Goal: Information Seeking & Learning: Learn about a topic

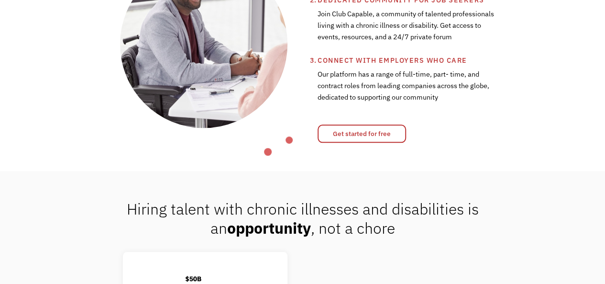
scroll to position [399, 0]
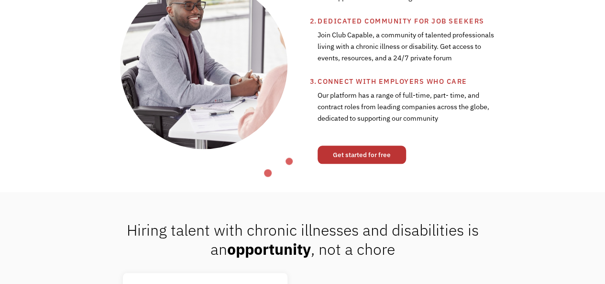
click at [365, 164] on link "Get started for free" at bounding box center [362, 154] width 89 height 18
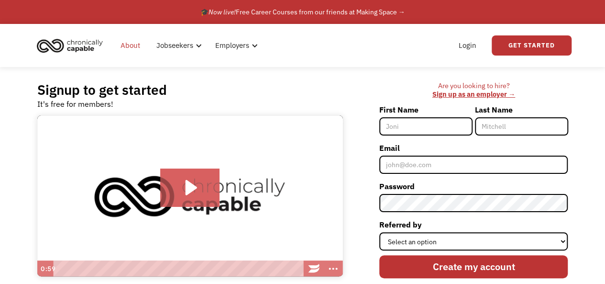
click at [130, 47] on link "About" at bounding box center [130, 45] width 31 height 31
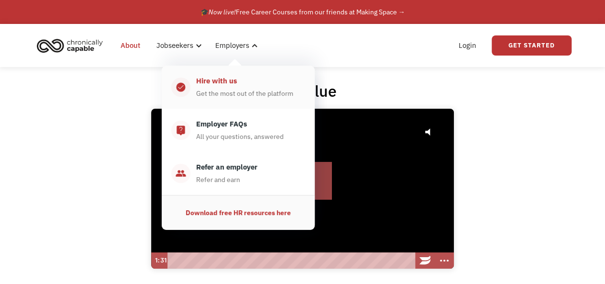
click at [225, 82] on div "Hire with us" at bounding box center [216, 80] width 41 height 11
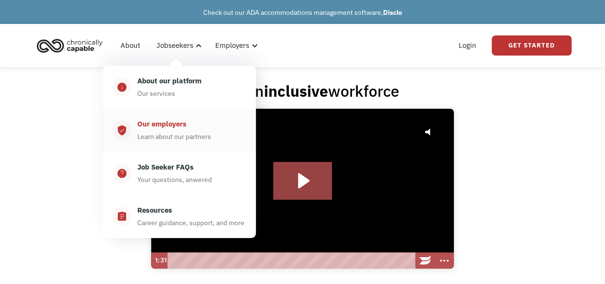
click at [167, 136] on div "Learn about our partners" at bounding box center [174, 136] width 74 height 11
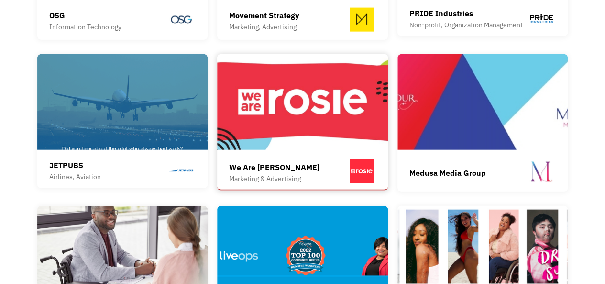
scroll to position [1276, 0]
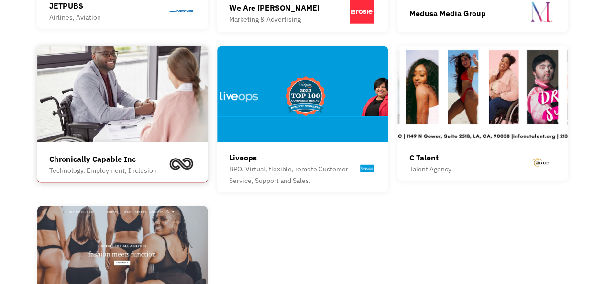
click at [90, 165] on div "Chronically Capable Inc" at bounding box center [103, 158] width 108 height 11
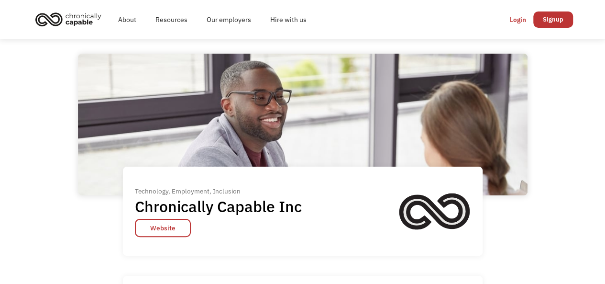
scroll to position [79, 0]
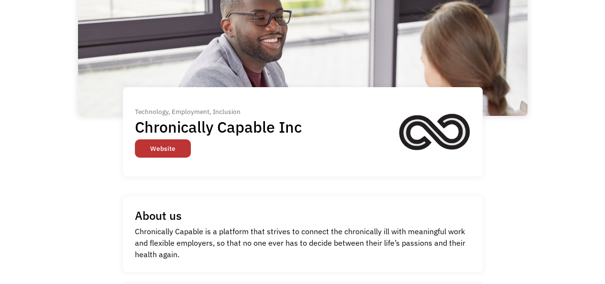
click at [167, 152] on link "Website" at bounding box center [163, 148] width 56 height 18
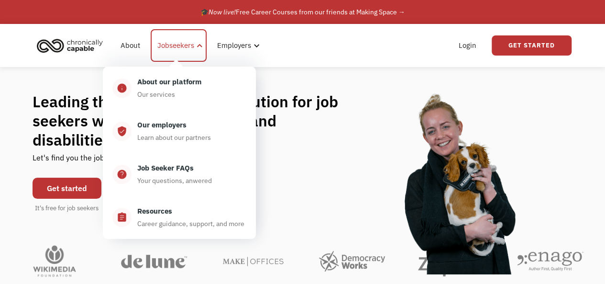
click at [165, 45] on div "Jobseekers" at bounding box center [175, 45] width 37 height 11
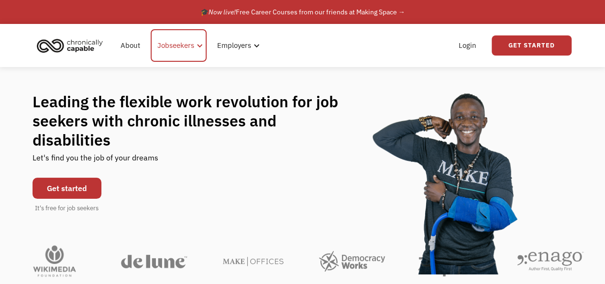
click at [202, 47] on div at bounding box center [199, 45] width 7 height 7
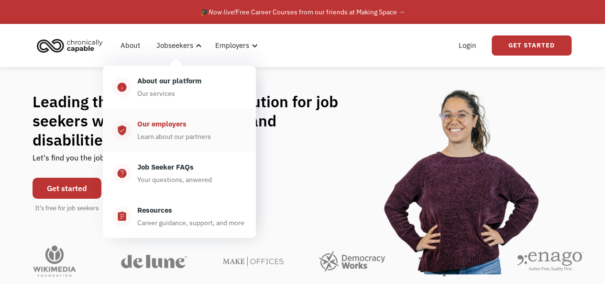
click at [155, 128] on div "Our employers" at bounding box center [161, 123] width 49 height 11
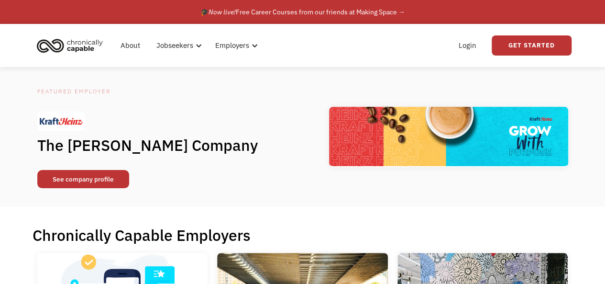
click at [97, 184] on link "See company profile" at bounding box center [83, 179] width 92 height 18
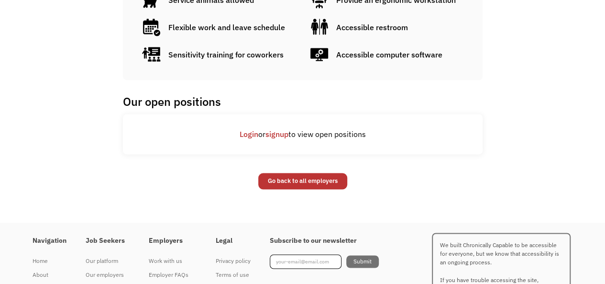
scroll to position [638, 0]
